Goal: Transaction & Acquisition: Purchase product/service

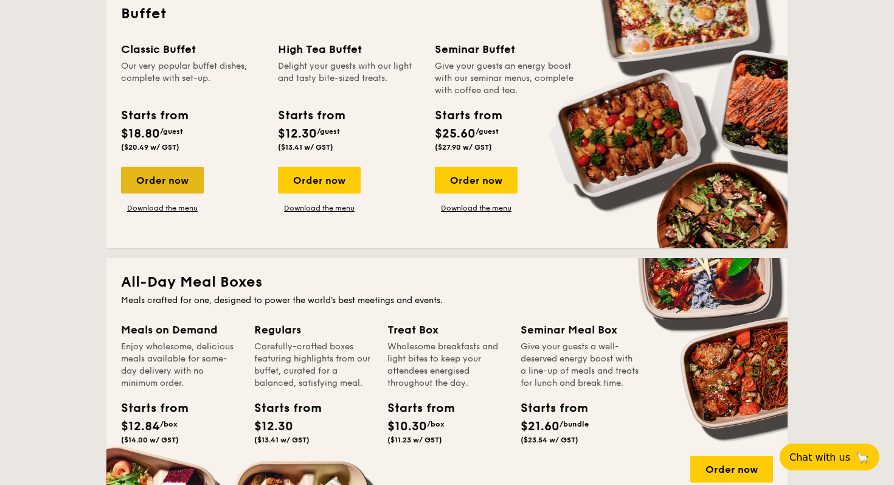
scroll to position [558, 0]
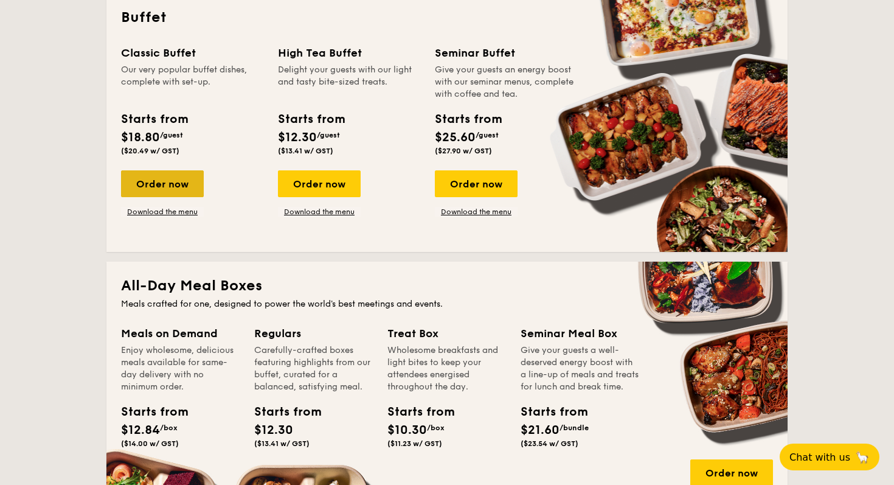
click at [187, 175] on div "Order now" at bounding box center [162, 183] width 83 height 27
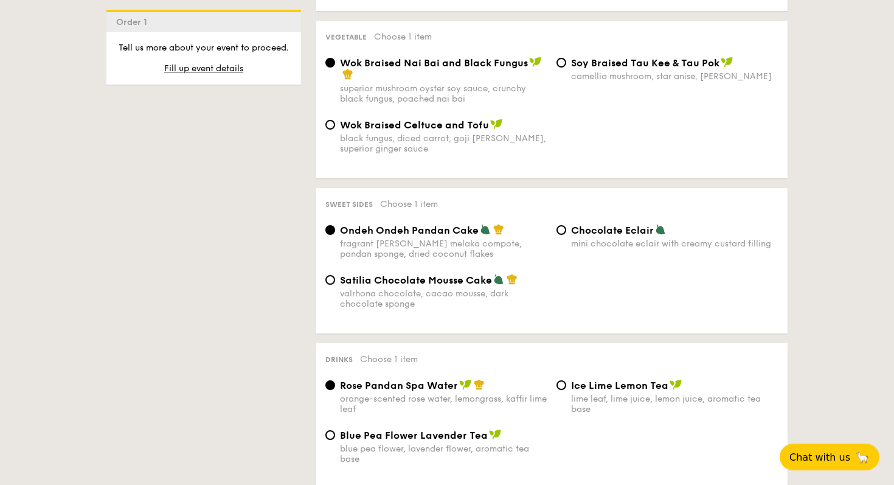
scroll to position [885, 0]
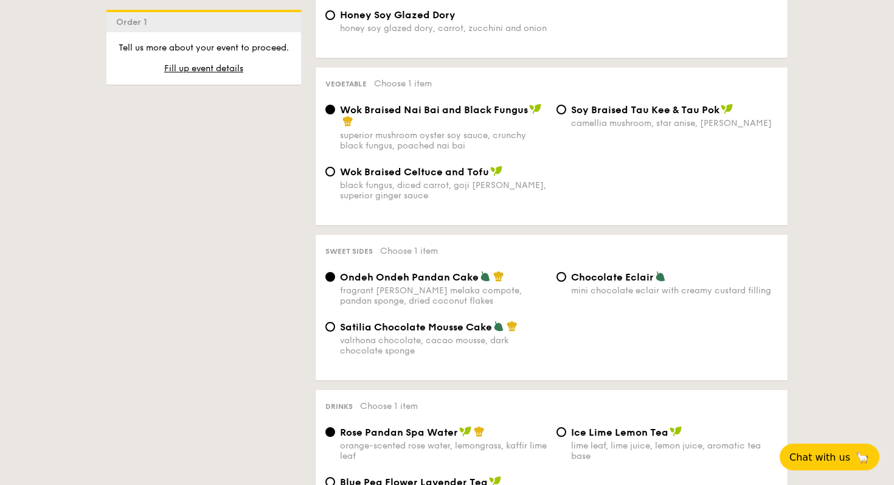
click at [529, 276] on div "Chocolate Eclair mini chocolate eclair with creamy custard filling" at bounding box center [667, 283] width 231 height 25
click at [529, 273] on input "Chocolate Eclair mini chocolate eclair with creamy custard filling" at bounding box center [562, 277] width 10 height 10
radio input "true"
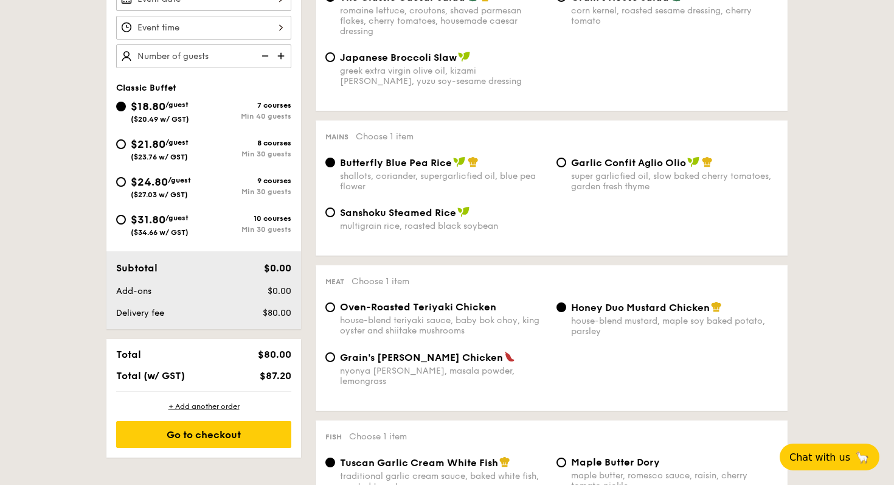
scroll to position [395, 0]
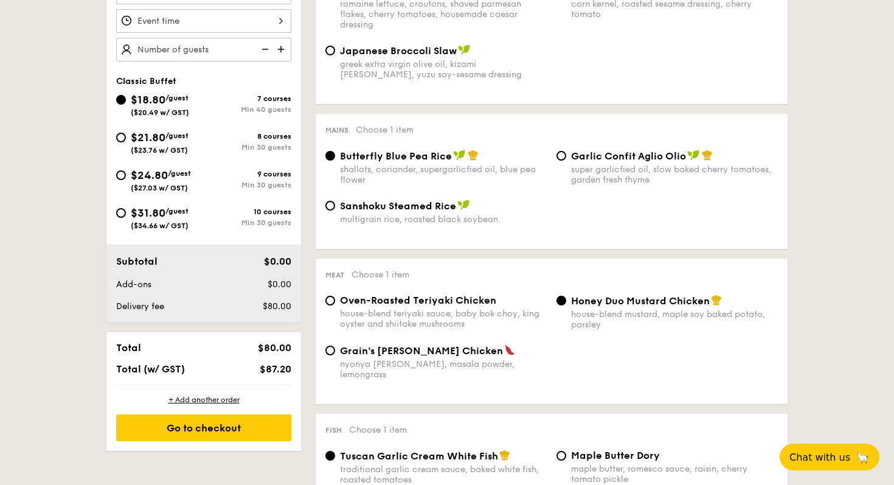
click at [283, 49] on img at bounding box center [282, 49] width 18 height 23
type input "6"
type input "NaN guests"
click at [215, 105] on div "Classic Buffet $18.80 /guest ($20.49 w/ GST) 7 courses Min 40 guests $21.80 /gu…" at bounding box center [203, 159] width 175 height 166
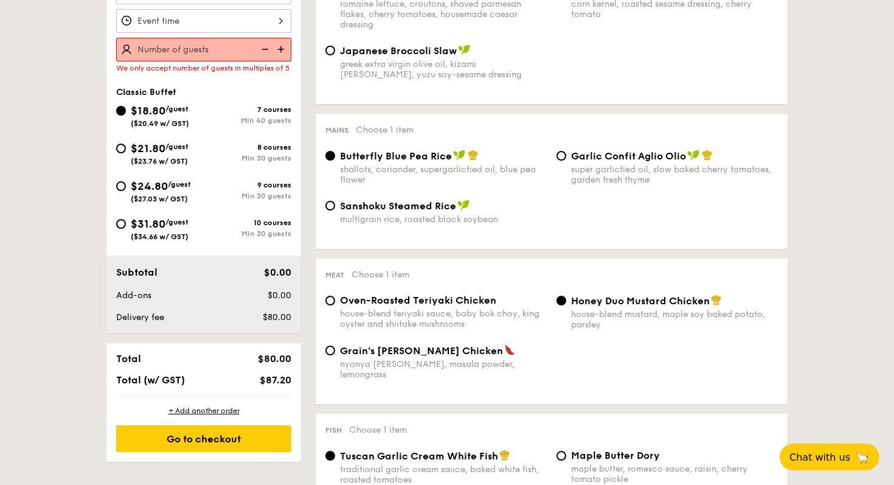
click at [212, 125] on div "Min 40 guests" at bounding box center [248, 120] width 88 height 9
click at [126, 116] on input "$18.80 /guest ($20.49 w/ GST) 7 courses Min 40 guests" at bounding box center [121, 111] width 10 height 10
type input "40"
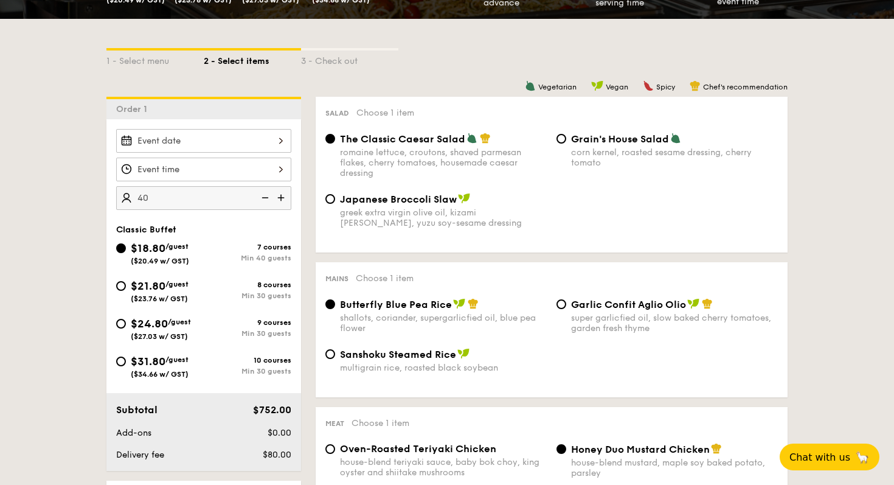
scroll to position [248, 0]
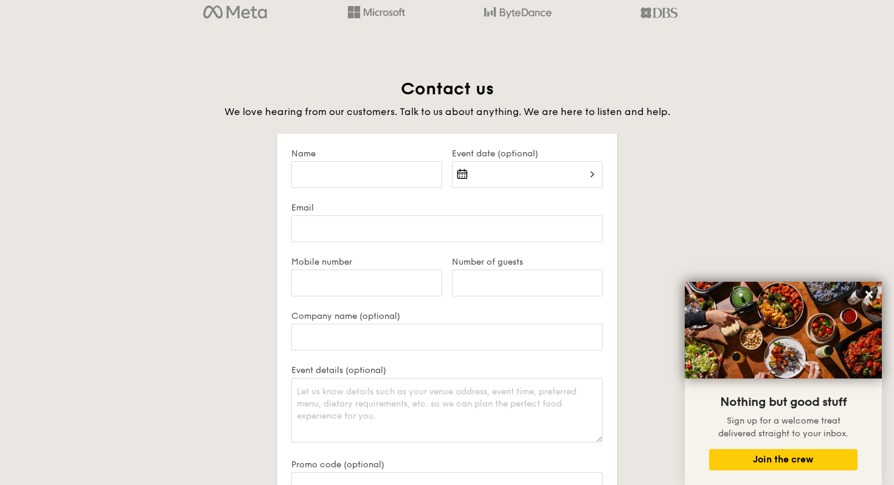
scroll to position [2262, 0]
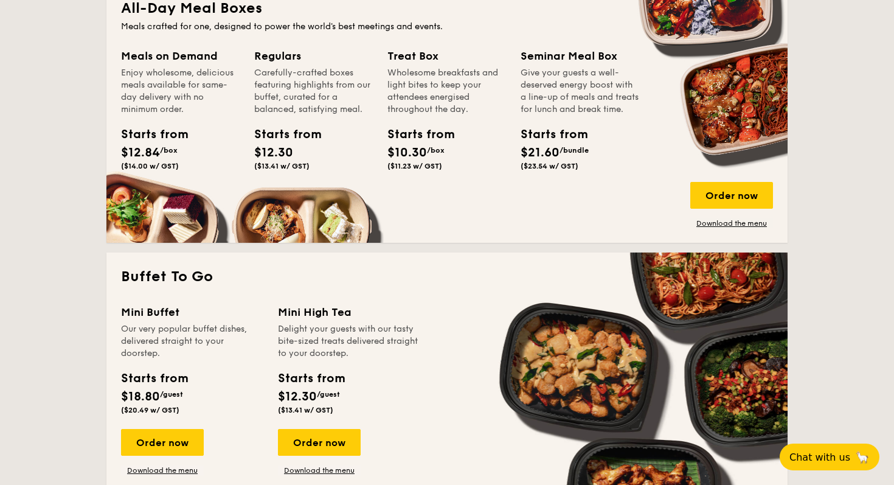
scroll to position [840, 0]
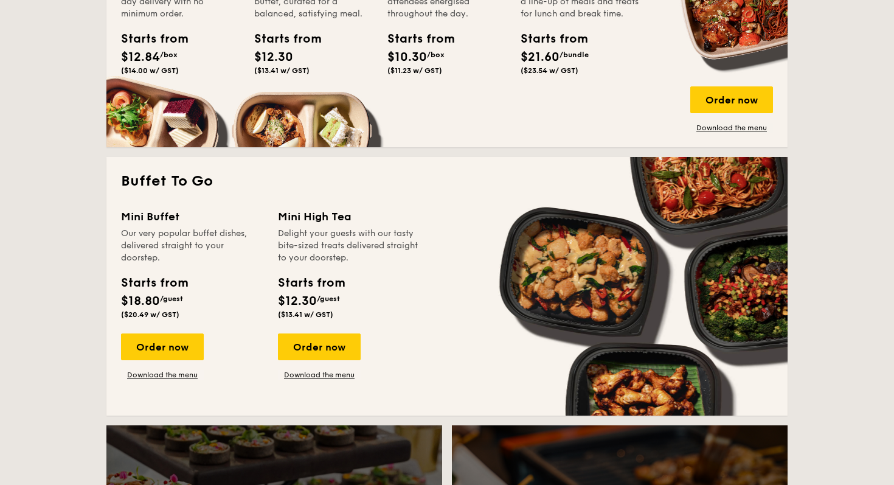
scroll to position [782, 0]
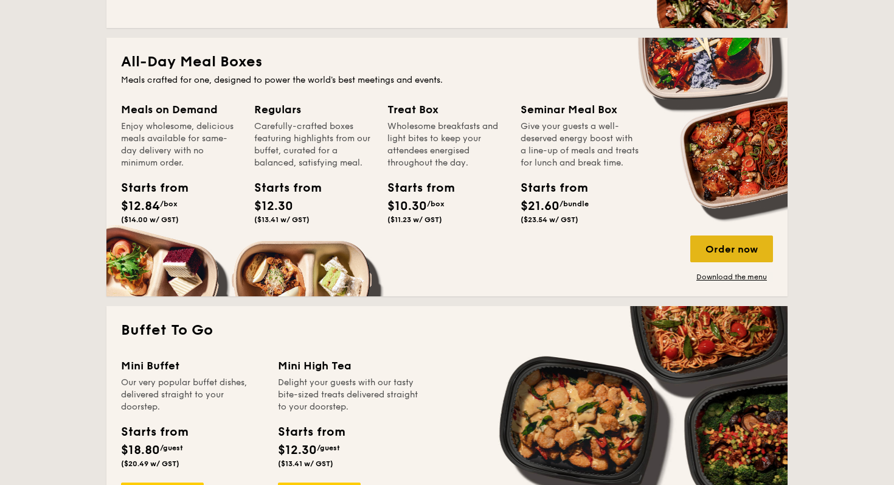
click at [723, 249] on div "Order now" at bounding box center [731, 248] width 83 height 27
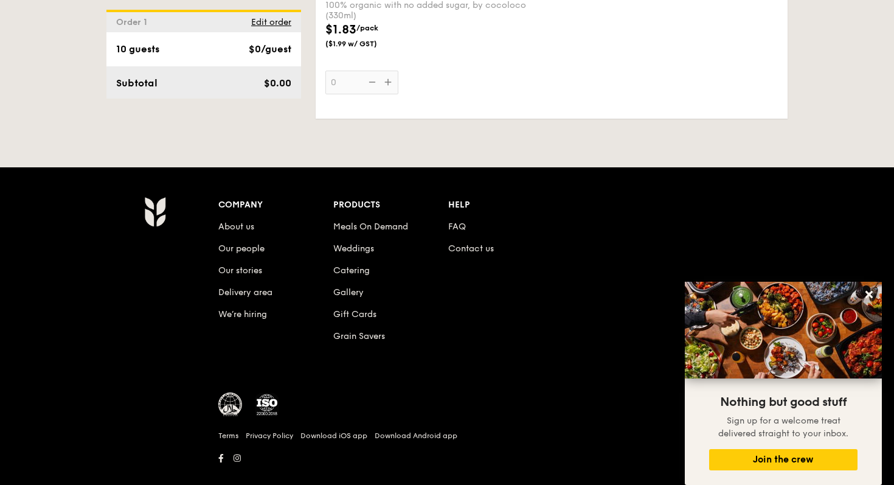
scroll to position [2575, 0]
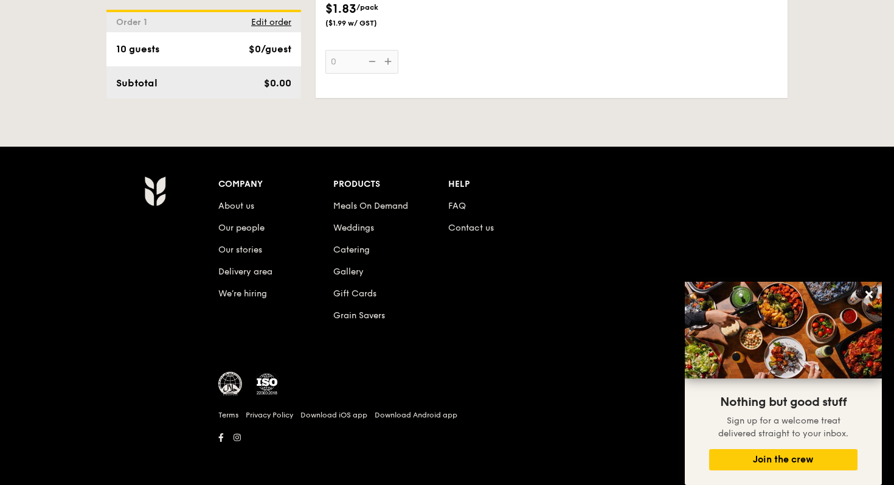
click at [260, 44] on div "$0/guest" at bounding box center [270, 49] width 43 height 15
click at [252, 45] on div "$0/guest" at bounding box center [270, 49] width 43 height 15
click at [259, 23] on span "Edit order" at bounding box center [271, 22] width 40 height 10
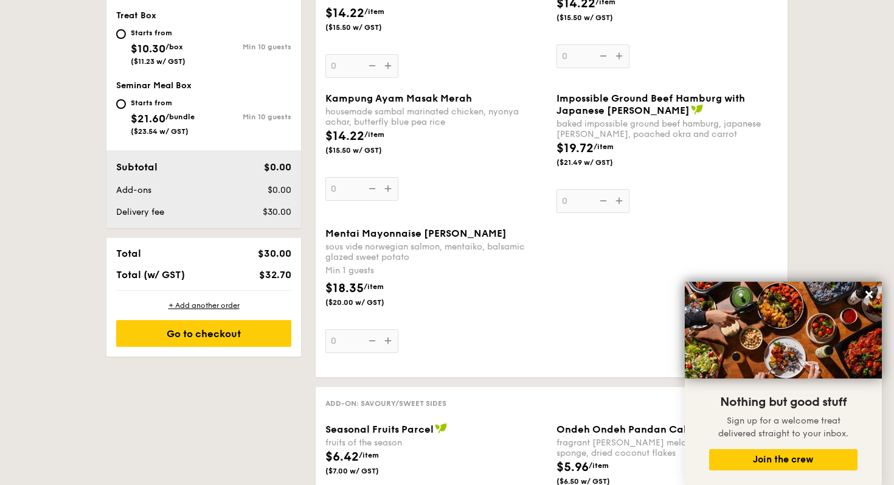
scroll to position [325, 0]
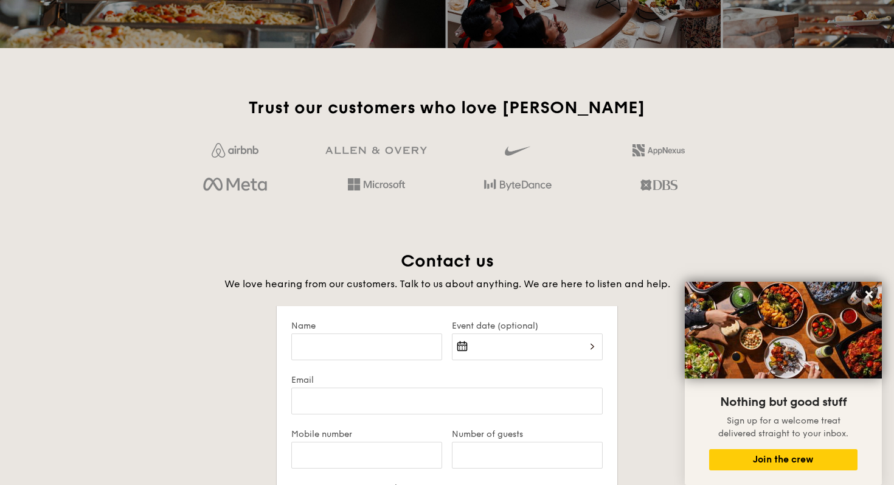
scroll to position [2538, 0]
